Goal: Navigation & Orientation: Find specific page/section

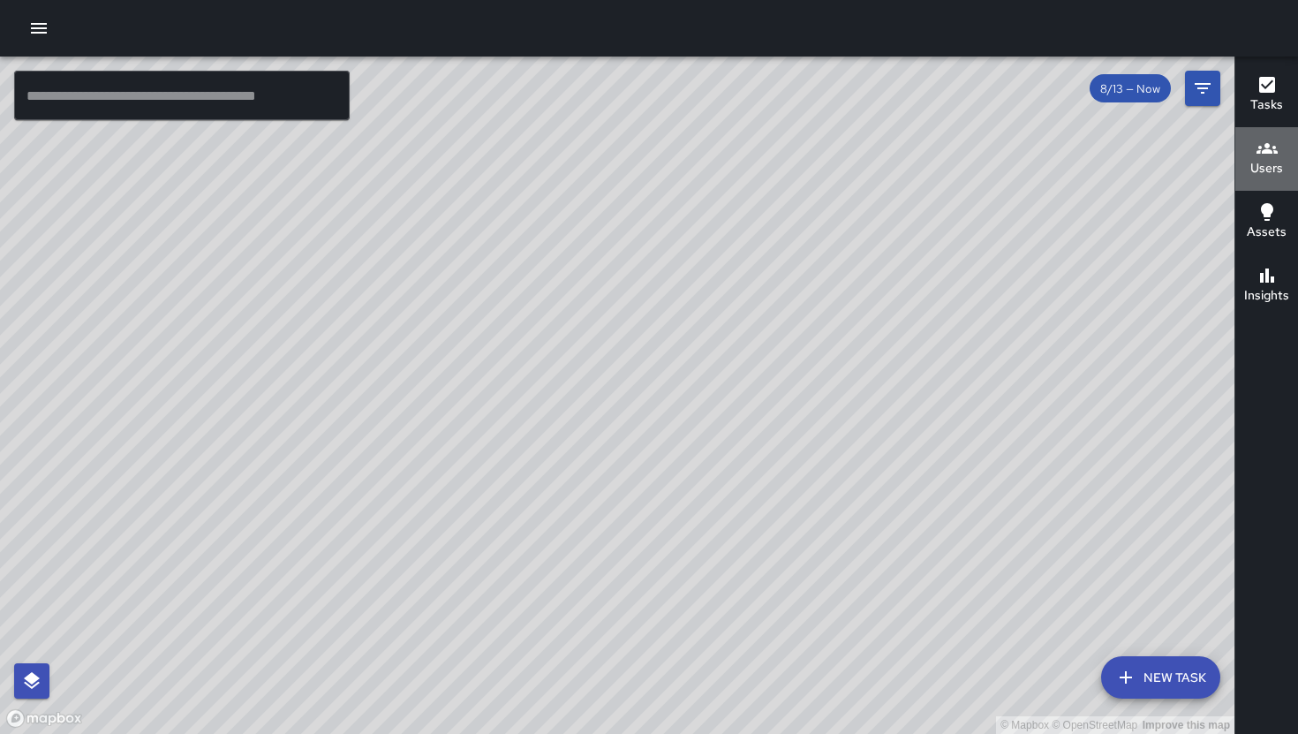
click at [1272, 149] on icon "button" at bounding box center [1267, 148] width 21 height 21
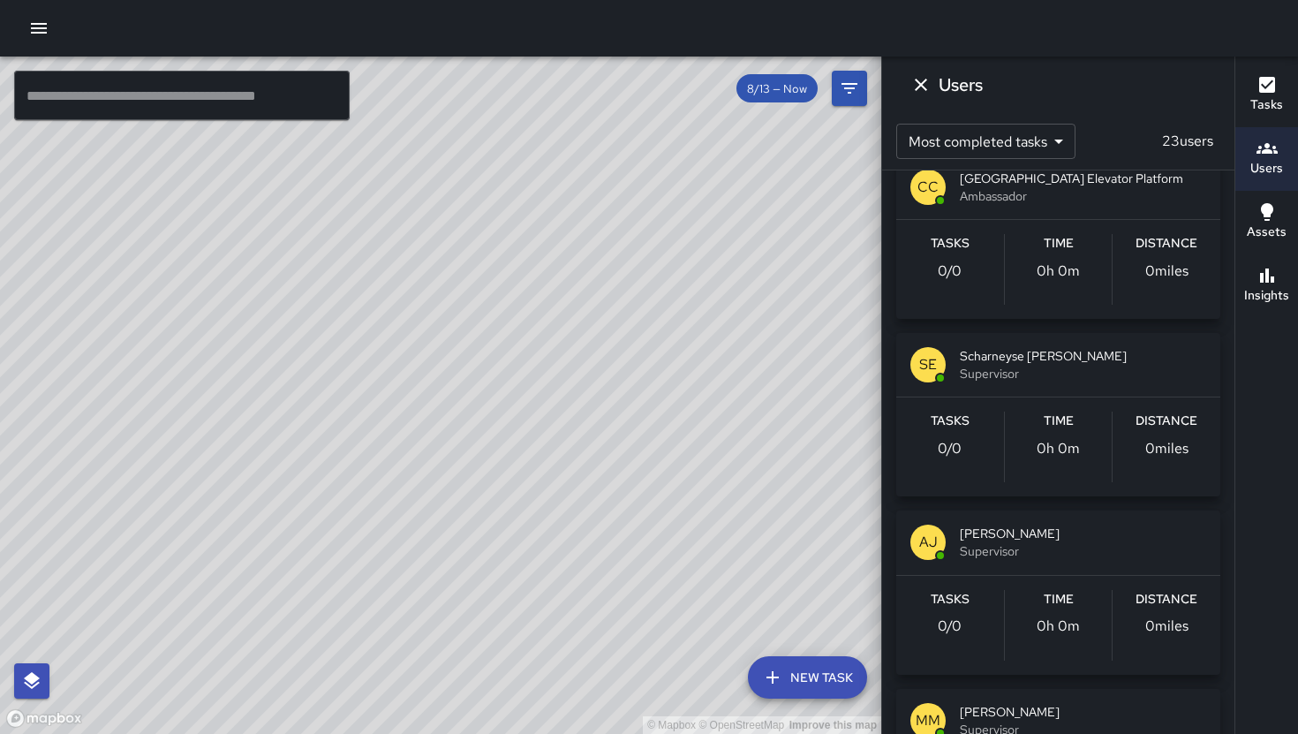
scroll to position [2343, 0]
